Goal: Navigation & Orientation: Go to known website

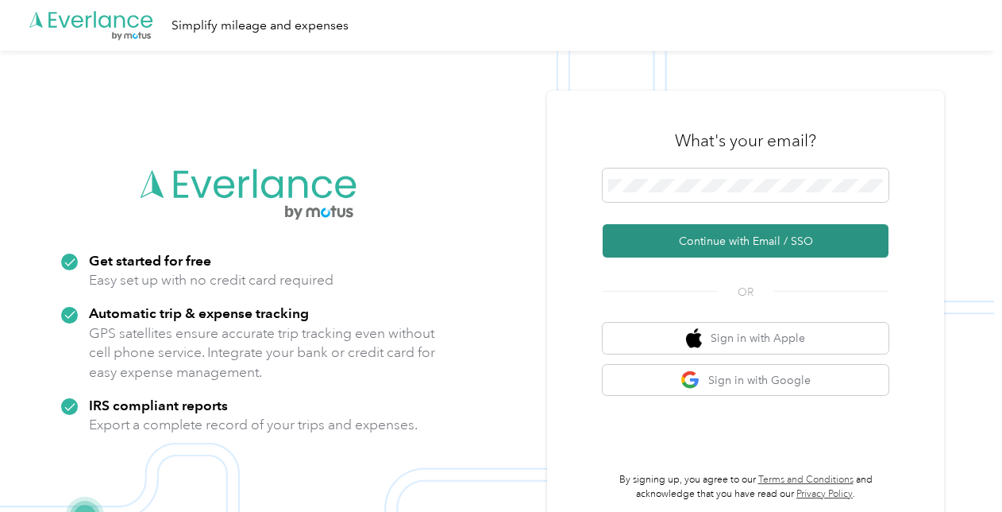
click at [680, 244] on button "Continue with Email / SSO" at bounding box center [746, 240] width 286 height 33
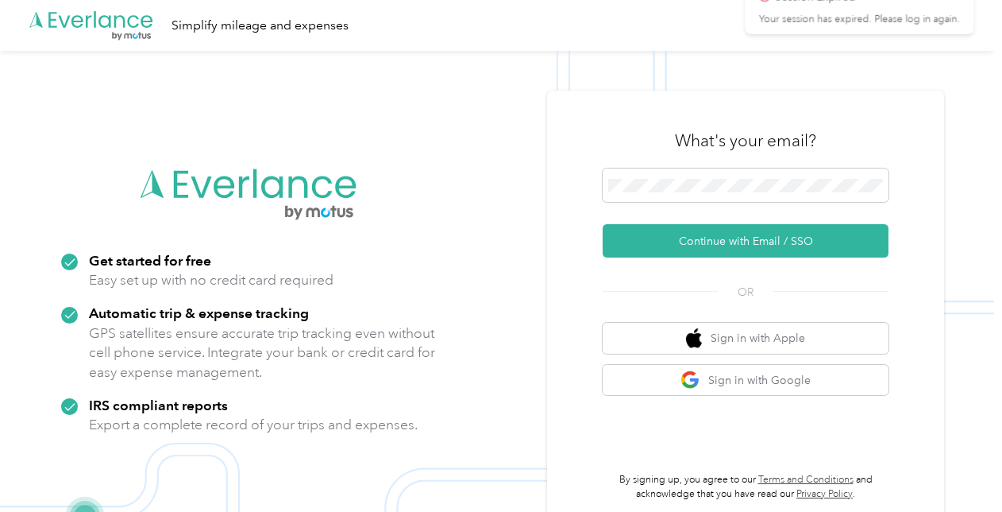
click at [961, 29] on icon at bounding box center [967, 31] width 13 height 14
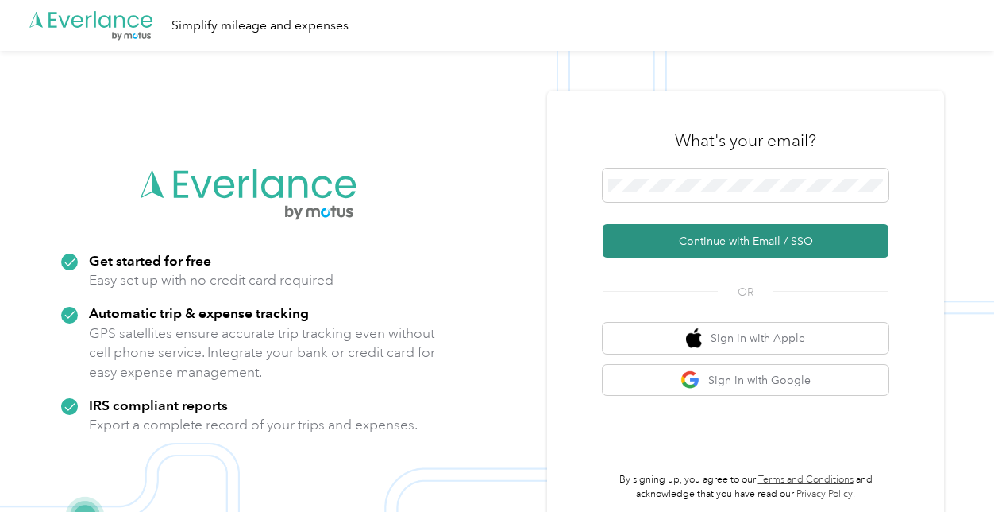
click at [708, 245] on button "Continue with Email / SSO" at bounding box center [746, 240] width 286 height 33
